Goal: Find contact information: Find contact information

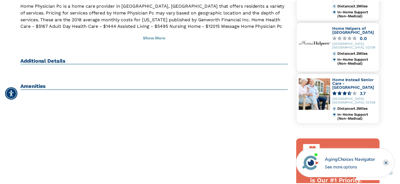
scroll to position [142, 0]
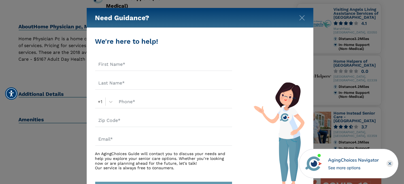
click at [299, 12] on div "Need Guidance?" at bounding box center [200, 18] width 227 height 20
click at [301, 16] on img "Close" at bounding box center [302, 18] width 6 height 6
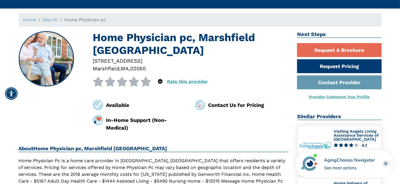
scroll to position [0, 0]
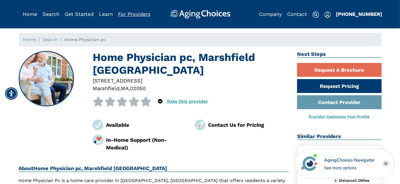
click at [137, 15] on link "For Providers" at bounding box center [134, 14] width 32 height 6
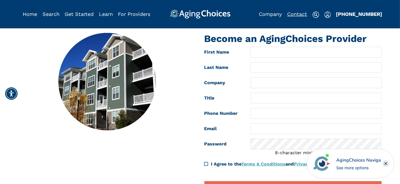
click at [297, 13] on link "Contact" at bounding box center [297, 14] width 20 height 6
